Goal: Task Accomplishment & Management: Manage account settings

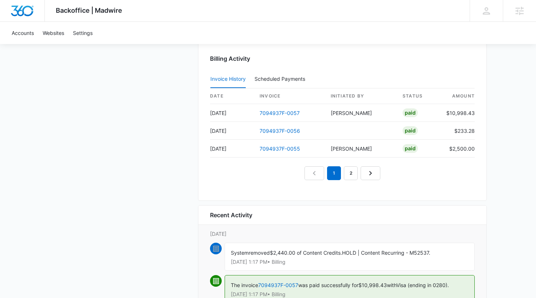
scroll to position [799, 0]
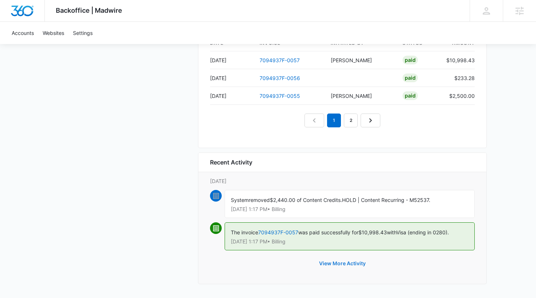
click at [339, 263] on button "View More Activity" at bounding box center [342, 263] width 61 height 17
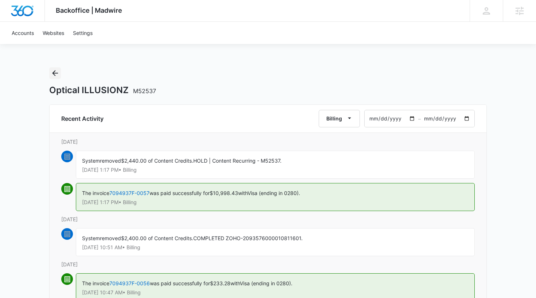
click at [53, 70] on icon "Back" at bounding box center [55, 73] width 9 height 9
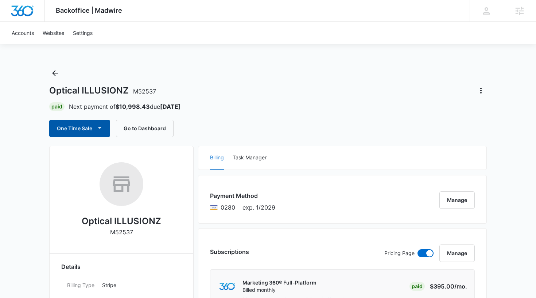
click at [75, 126] on button "One Time Sale" at bounding box center [79, 128] width 61 height 17
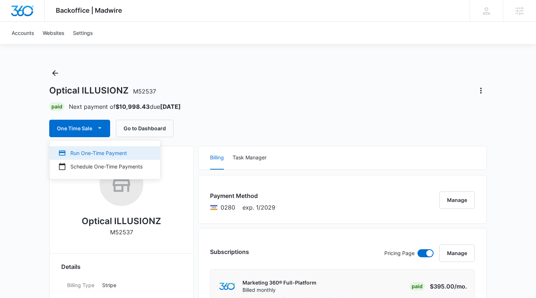
click at [84, 153] on div "Run One-Time Payment" at bounding box center [100, 153] width 84 height 8
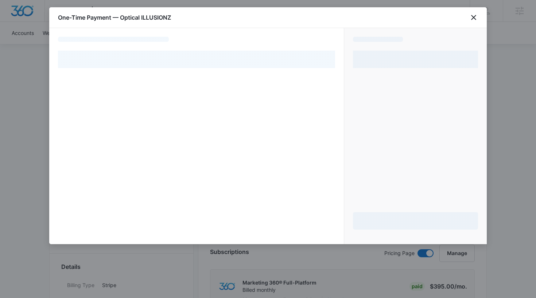
select select "pm_1OXpypA4n8RTgNjUcV0vKJ71"
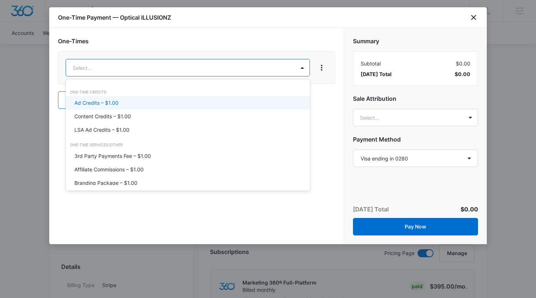
click at [180, 98] on div "Ad Credits – $1.00" at bounding box center [188, 102] width 244 height 13
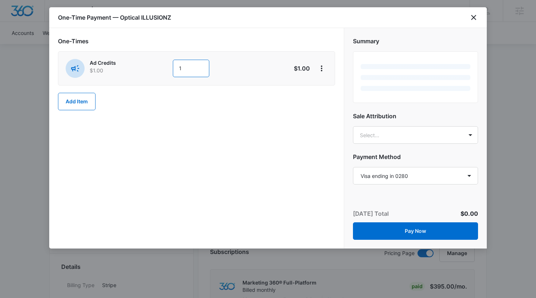
click at [190, 69] on input "1" at bounding box center [191, 68] width 36 height 17
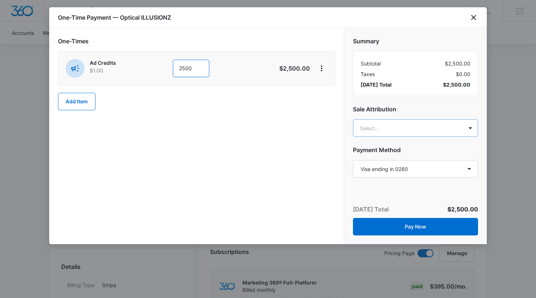
type input "2500"
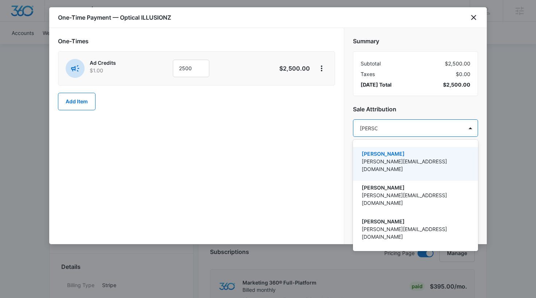
type input "Kaitlyn T"
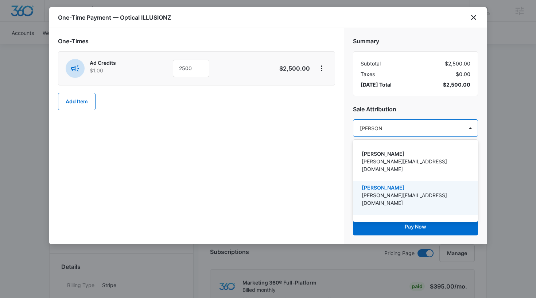
click at [398, 194] on div "Kaitlyn Thiem Kaitlyn.Thiem@madwire.com" at bounding box center [415, 198] width 106 height 28
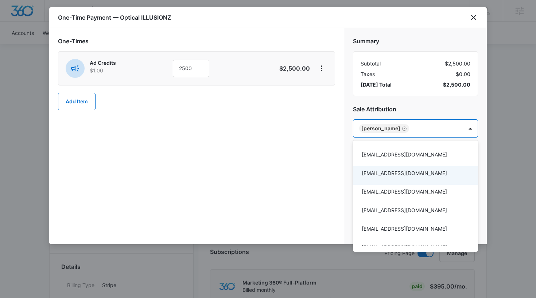
click at [261, 166] on div at bounding box center [268, 149] width 536 height 298
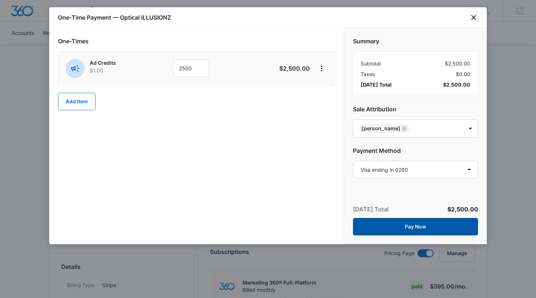
click at [374, 219] on button "Pay Now" at bounding box center [415, 226] width 125 height 17
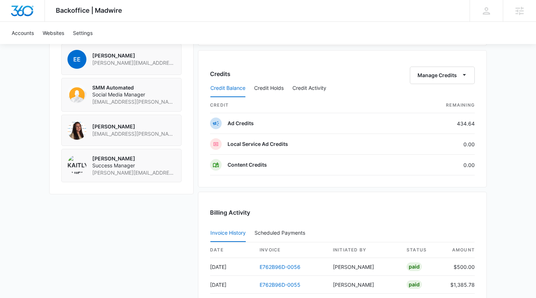
scroll to position [637, 0]
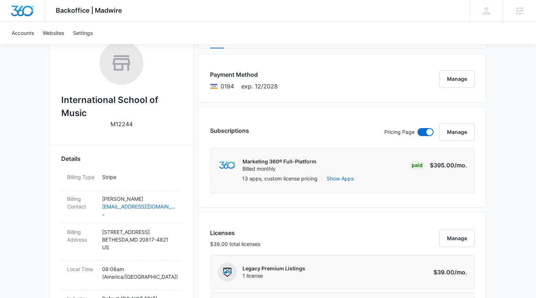
scroll to position [40, 0]
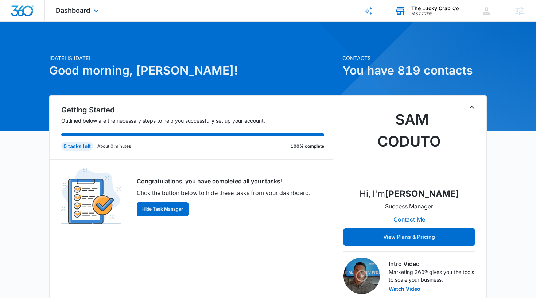
click at [418, 13] on div "M322295" at bounding box center [435, 13] width 48 height 5
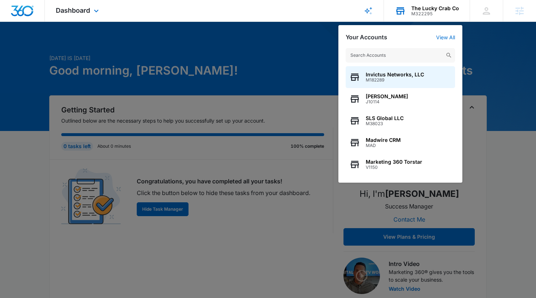
click at [399, 50] on input "text" at bounding box center [400, 55] width 109 height 15
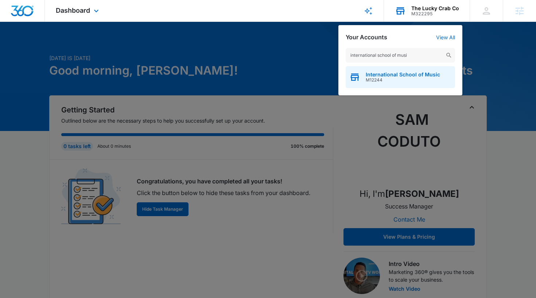
type input "international school of musi"
click at [406, 81] on span "M12244" at bounding box center [403, 80] width 74 height 5
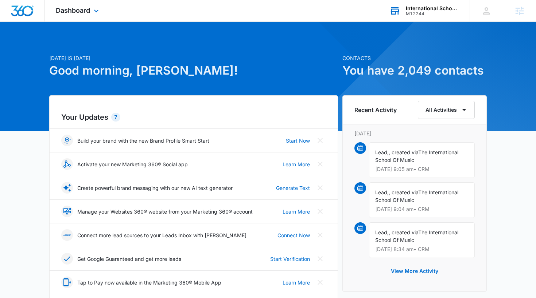
click at [77, 17] on div "Dashboard Apps Reputation Websites Forms CRM Email Social Shop Payments POS Con…" at bounding box center [78, 11] width 67 height 22
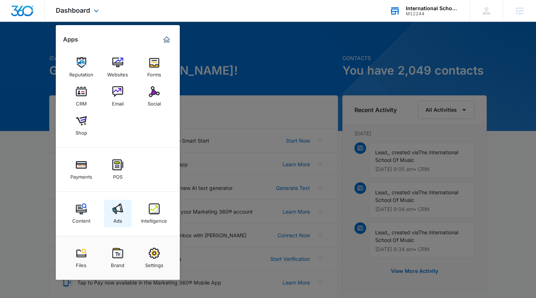
click at [112, 216] on link "Ads" at bounding box center [118, 214] width 28 height 28
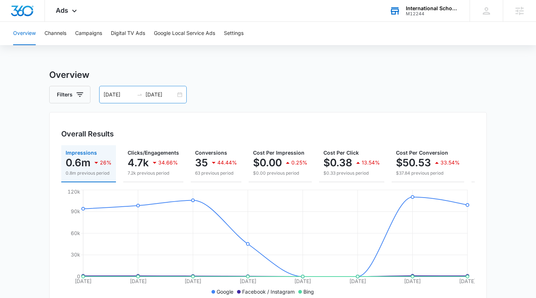
click at [178, 94] on div "10/01/2025 10/08/2025" at bounding box center [142, 94] width 87 height 17
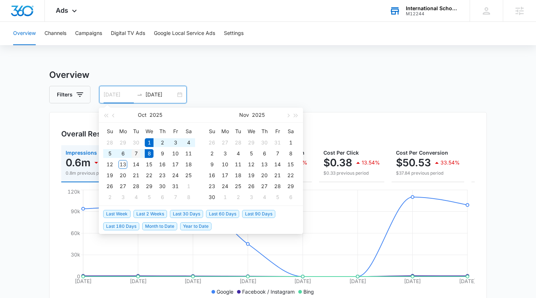
type input "10/07/2025"
click at [132, 154] on div "7" at bounding box center [136, 153] width 9 height 9
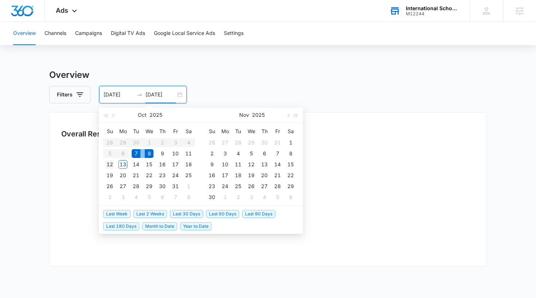
type input "10/12/2025"
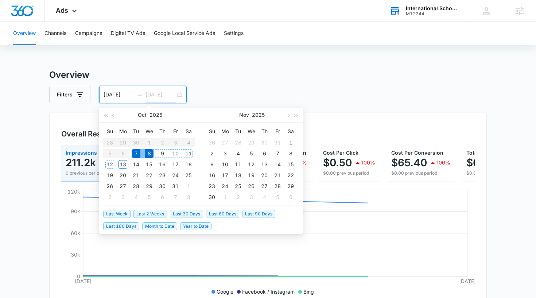
click at [110, 167] on div "12" at bounding box center [109, 164] width 9 height 9
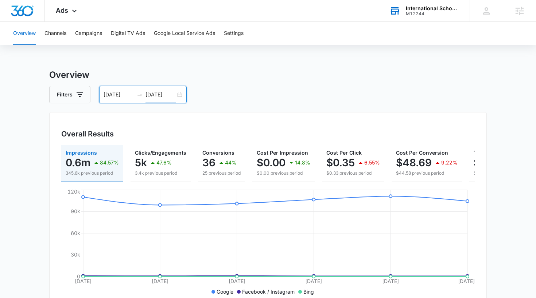
click at [176, 95] on div "10/07/2025 10/12/2025" at bounding box center [142, 94] width 87 height 17
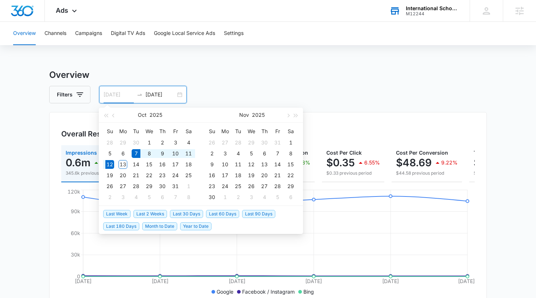
type input "10/07/2025"
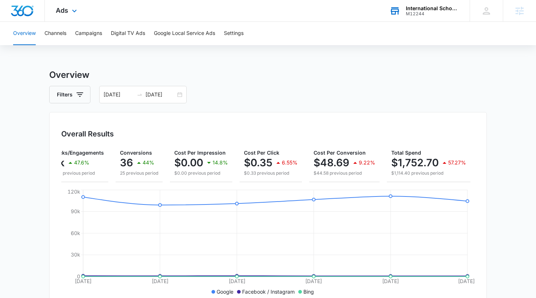
scroll to position [0, 82]
click at [422, 15] on div "M12244" at bounding box center [432, 13] width 53 height 5
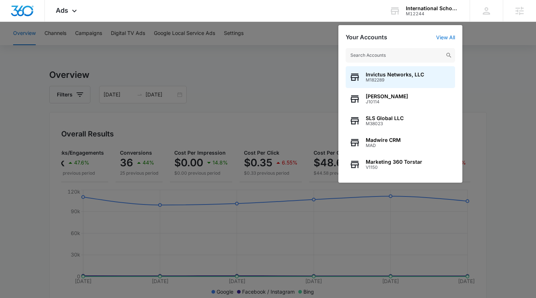
click at [411, 50] on input "text" at bounding box center [400, 55] width 109 height 15
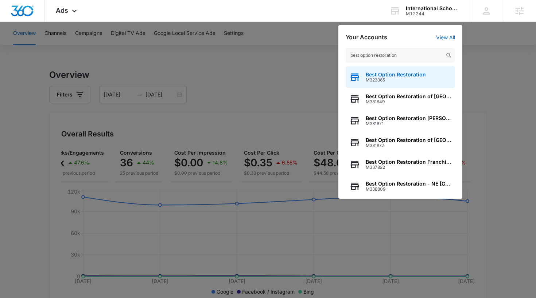
type input "best option restoration"
click at [401, 74] on span "Best Option Restoration" at bounding box center [396, 75] width 60 height 6
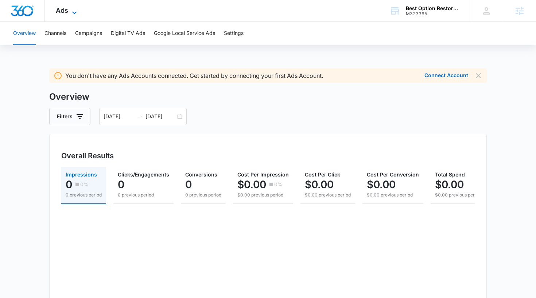
click at [59, 9] on span "Ads" at bounding box center [62, 11] width 12 height 8
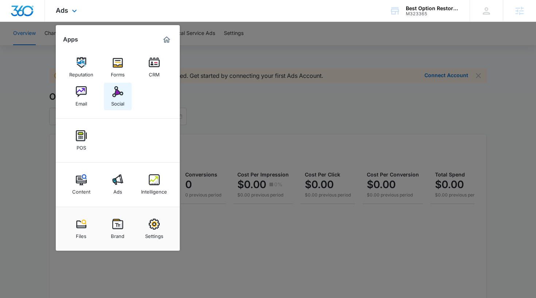
click at [112, 104] on div "Social" at bounding box center [117, 101] width 13 height 9
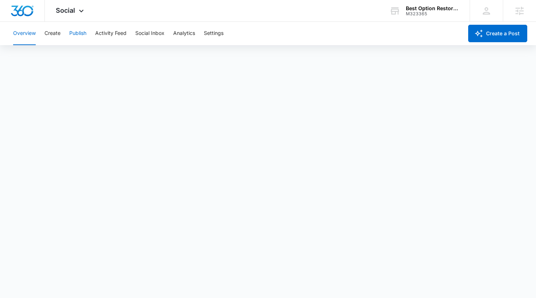
click at [74, 33] on button "Publish" at bounding box center [77, 33] width 17 height 23
click at [54, 36] on button "Create" at bounding box center [52, 33] width 16 height 23
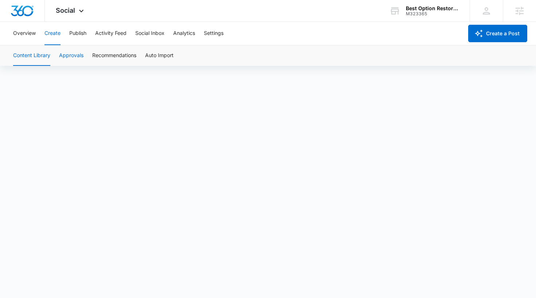
click at [68, 53] on button "Approvals" at bounding box center [71, 56] width 24 height 20
click at [44, 58] on button "Content Library" at bounding box center [31, 56] width 37 height 20
click at [77, 31] on button "Publish" at bounding box center [77, 33] width 17 height 23
click at [57, 34] on button "Create" at bounding box center [52, 33] width 16 height 23
click at [59, 10] on span "Social" at bounding box center [65, 11] width 19 height 8
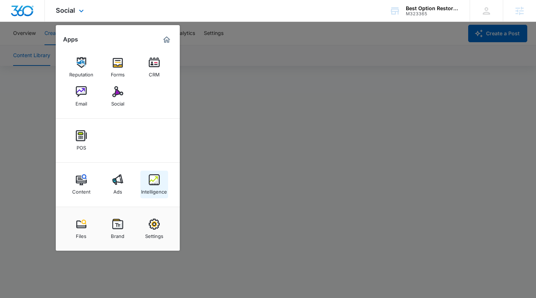
click at [150, 176] on img at bounding box center [154, 180] width 11 height 11
